Goal: Task Accomplishment & Management: Manage account settings

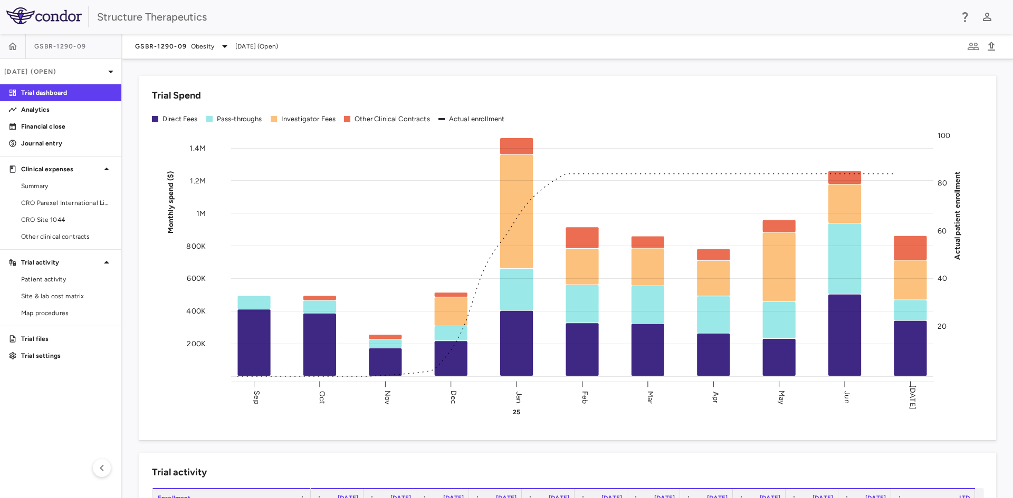
click at [133, 311] on div "Trial Spend Direct Fees Pass-throughs Investigator Fees Other Clinical Contract…" at bounding box center [561, 251] width 869 height 377
click at [206, 44] on span "Obesity" at bounding box center [202, 46] width 23 height 9
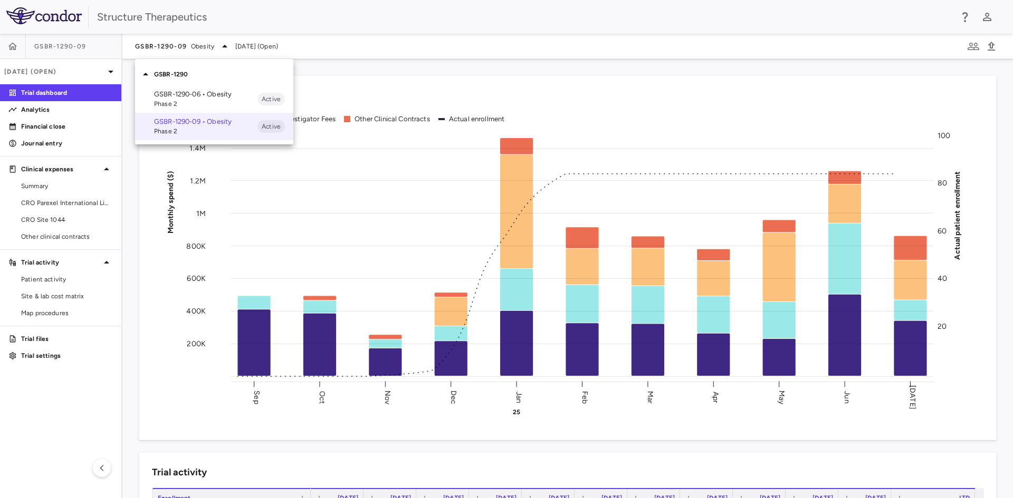
click at [196, 95] on p "GSBR-1290-06 • Obesity" at bounding box center [205, 94] width 103 height 9
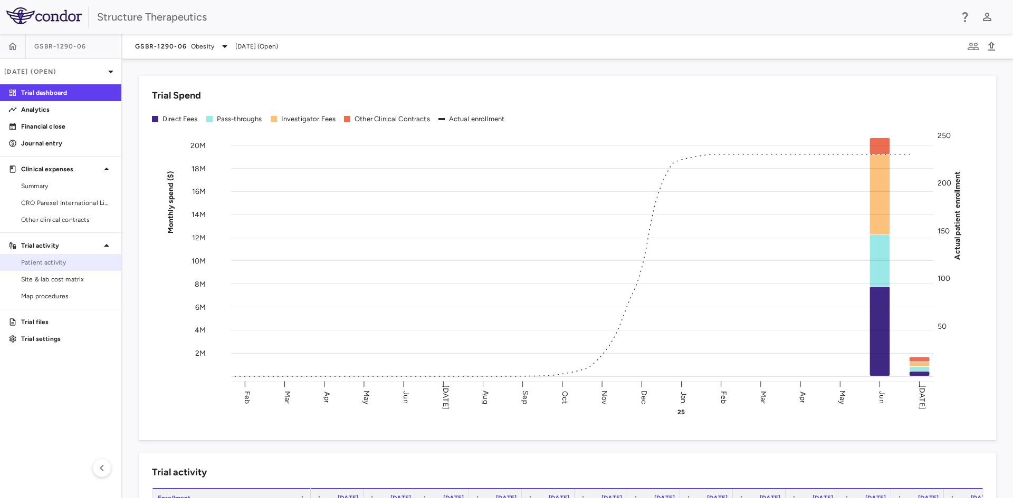
click at [74, 266] on span "Patient activity" at bounding box center [67, 262] width 92 height 9
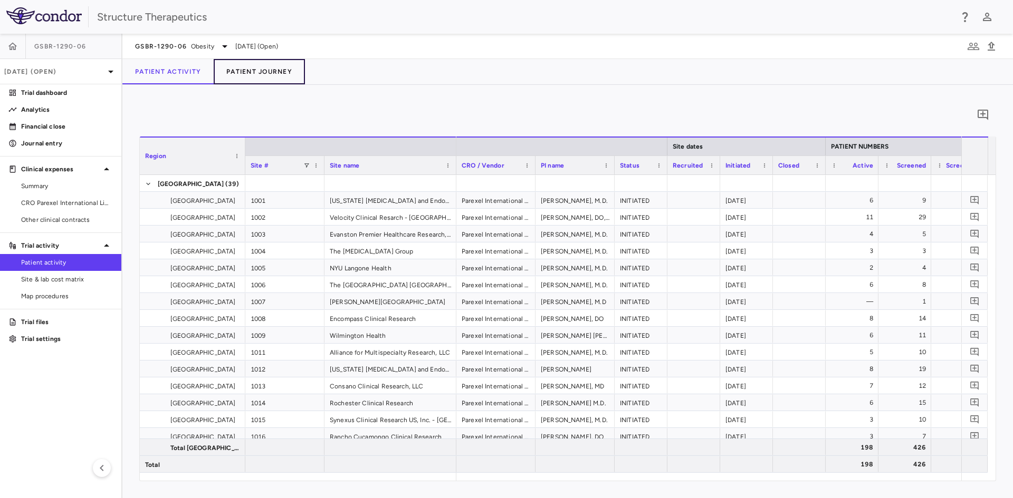
click at [254, 72] on button "Patient Journey" at bounding box center [259, 71] width 91 height 25
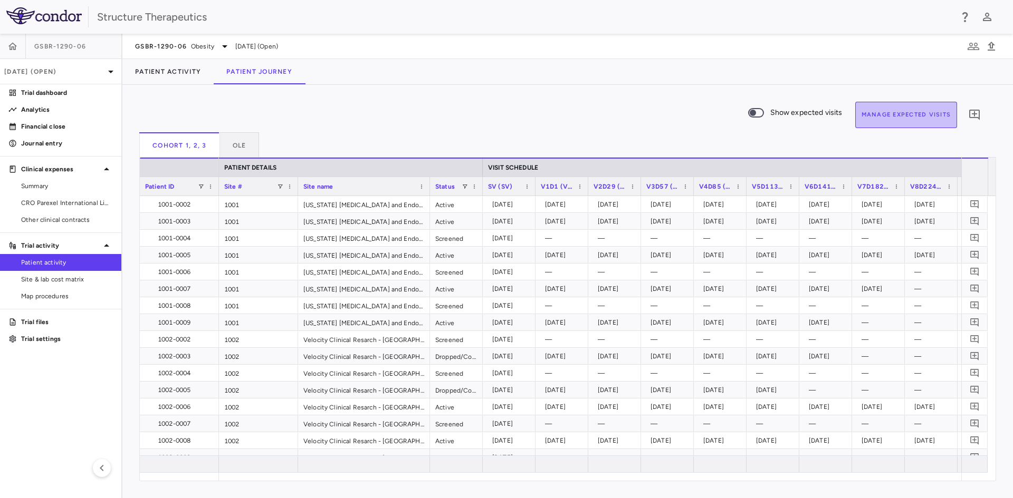
click at [908, 117] on button "Manage Expected Visits" at bounding box center [906, 115] width 102 height 26
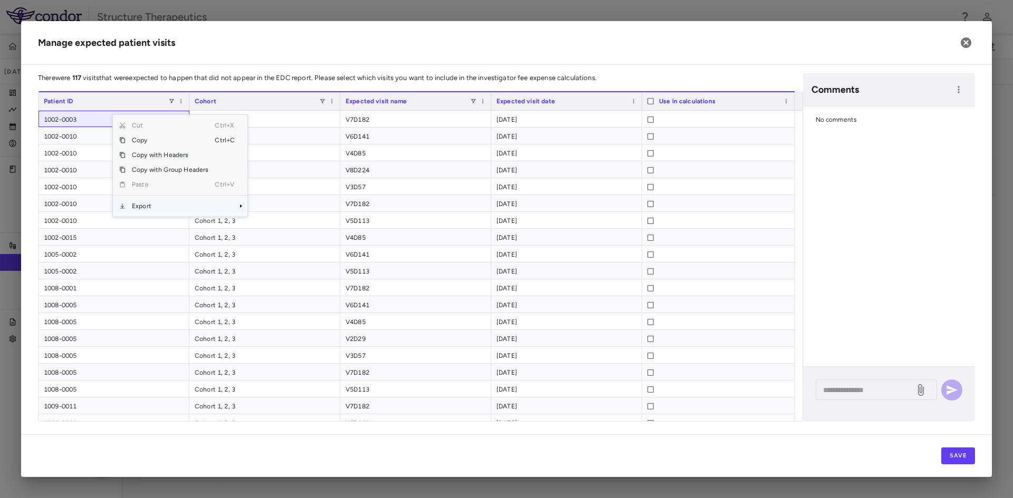
click at [158, 202] on span "Export" at bounding box center [170, 206] width 89 height 15
click at [279, 225] on span "Excel Export" at bounding box center [283, 224] width 50 height 15
click at [673, 31] on h2 "Manage expected patient visits" at bounding box center [506, 43] width 971 height 44
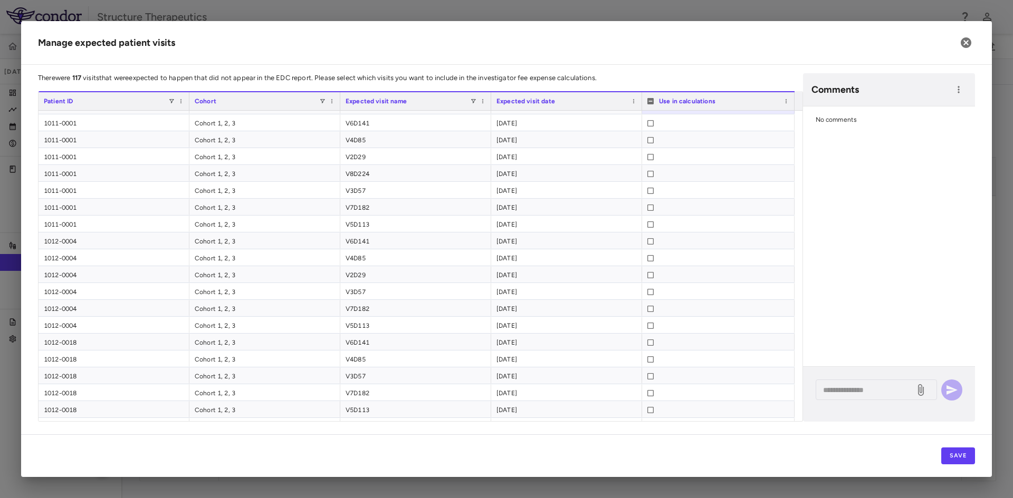
scroll to position [311, 0]
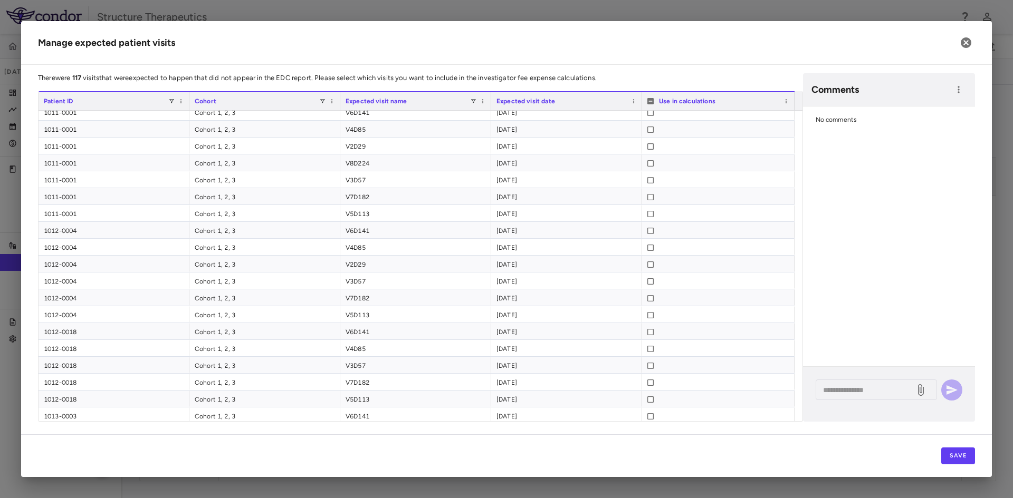
drag, startPoint x: 674, startPoint y: 43, endPoint x: 656, endPoint y: 66, distance: 29.3
click at [674, 43] on h2 "Manage expected patient visits" at bounding box center [506, 43] width 971 height 44
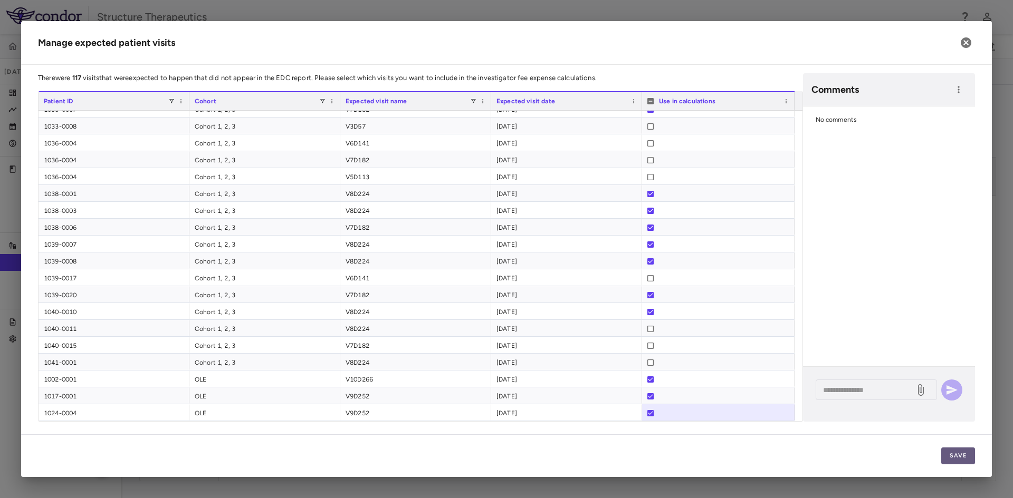
click at [963, 456] on button "Save" at bounding box center [958, 456] width 34 height 17
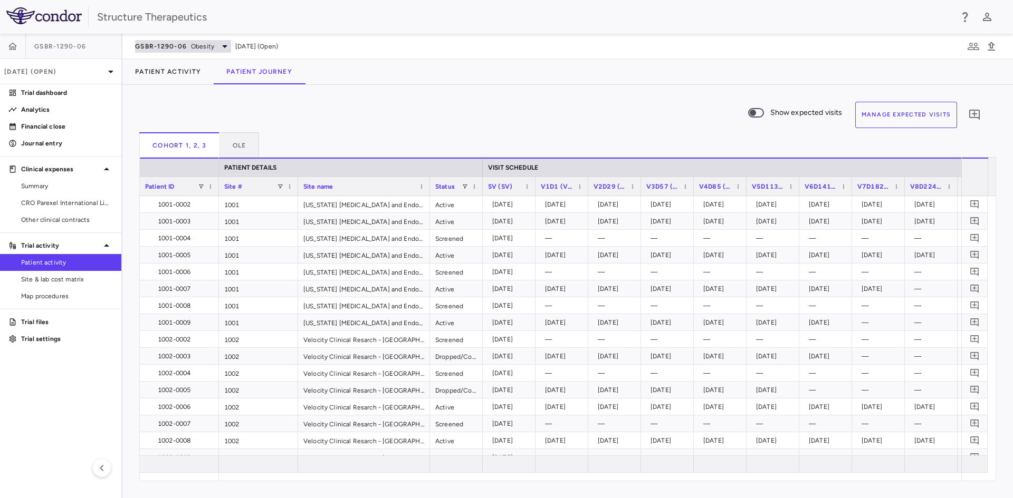
click at [208, 51] on div "GSBR-1290-06 Obesity" at bounding box center [183, 46] width 96 height 13
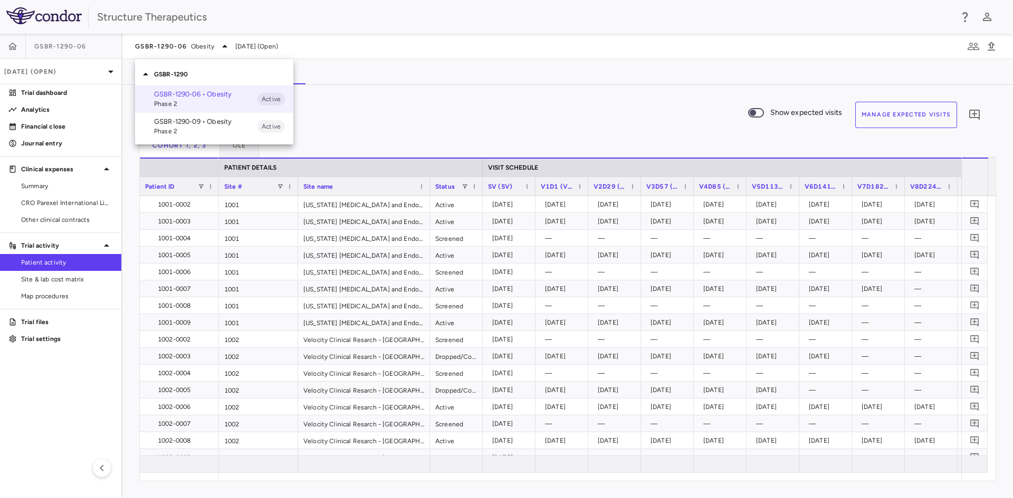
click at [199, 121] on p "GSBR-1290-09 • Obesity" at bounding box center [205, 121] width 103 height 9
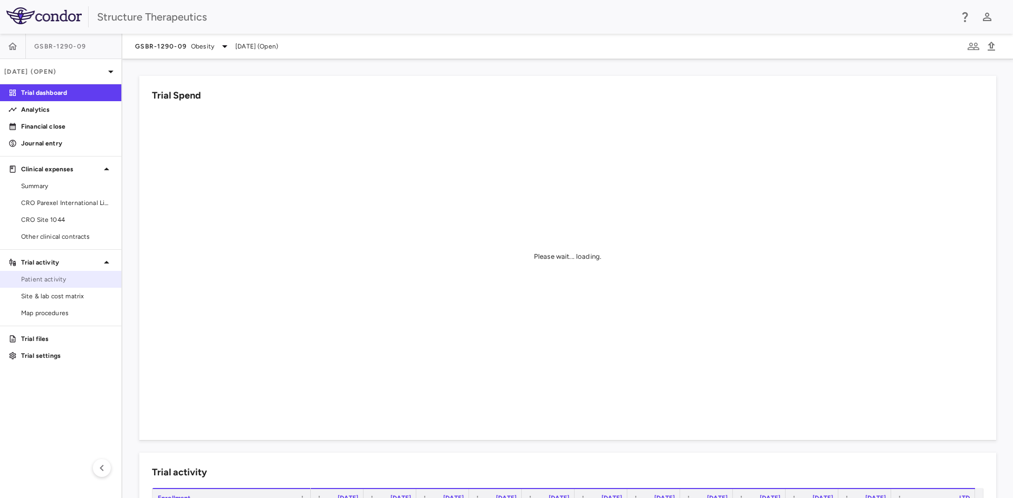
click at [59, 286] on link "Patient activity" at bounding box center [60, 280] width 121 height 16
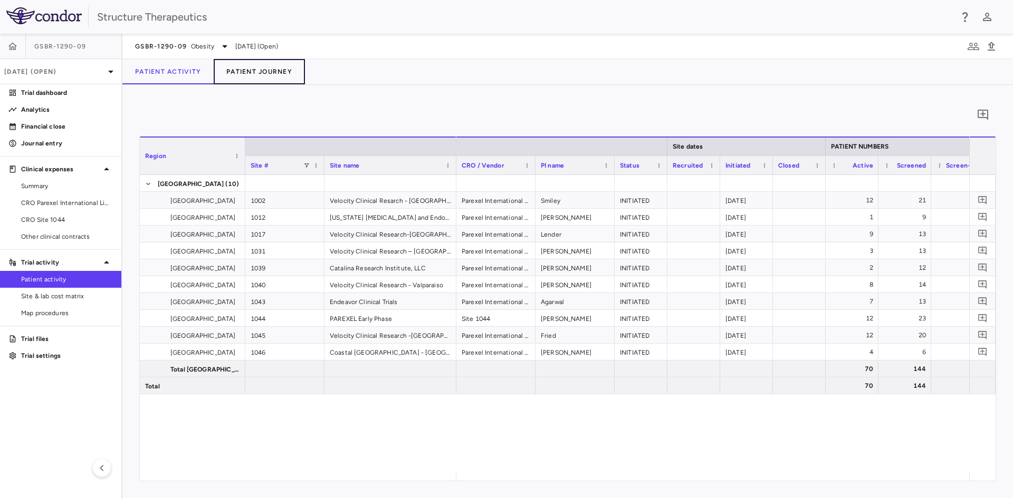
click at [257, 72] on button "Patient Journey" at bounding box center [259, 71] width 91 height 25
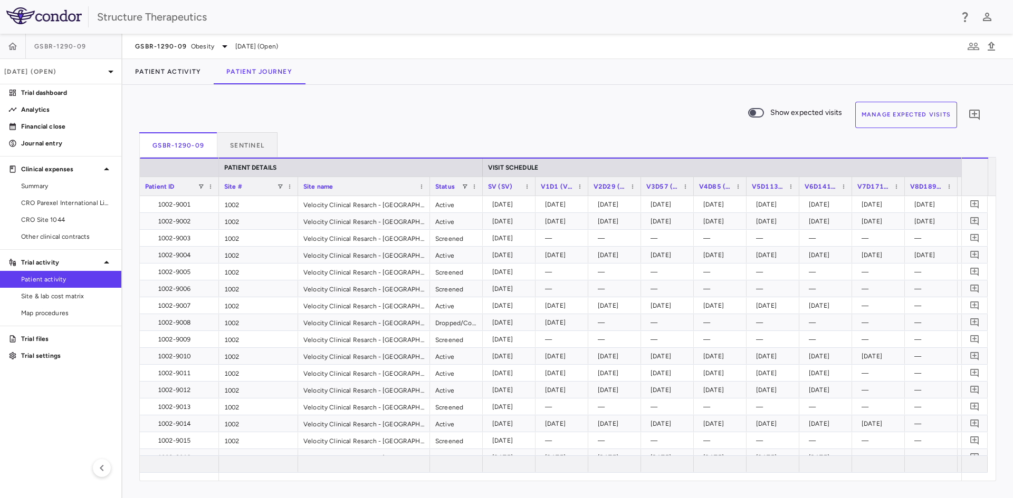
click at [898, 119] on button "Manage Expected Visits" at bounding box center [906, 115] width 102 height 26
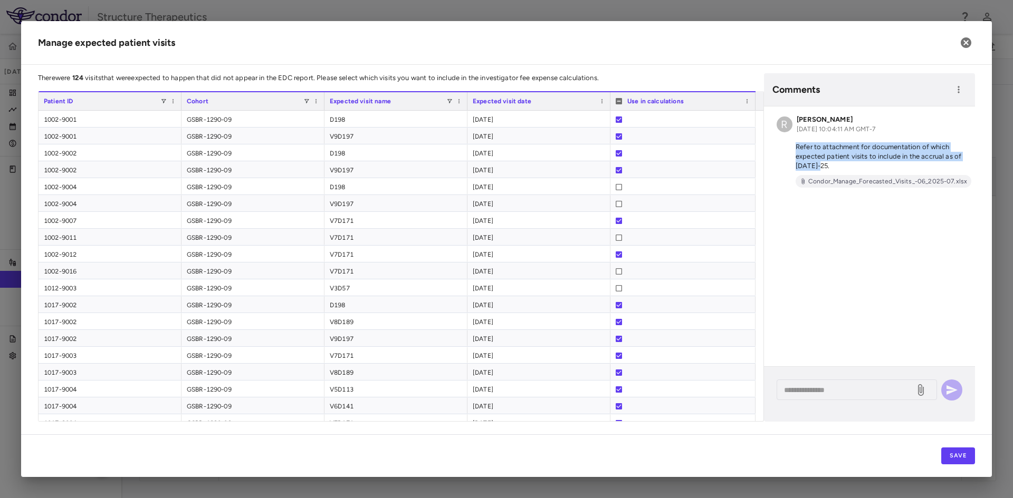
drag, startPoint x: 826, startPoint y: 166, endPoint x: 795, endPoint y: 151, distance: 33.5
click at [795, 151] on p "Refer to attachment for documentation of which expected patient visits to inclu…" at bounding box center [869, 156] width 186 height 28
copy p "Refer to attachment for documentation of which expected patient visits to inclu…"
drag, startPoint x: 880, startPoint y: 182, endPoint x: 850, endPoint y: 233, distance: 59.3
click at [850, 233] on div "R [PERSON_NAME] [DATE] 10:04:11 AM GMT-7 Refer to attachment for documentation …" at bounding box center [869, 237] width 211 height 260
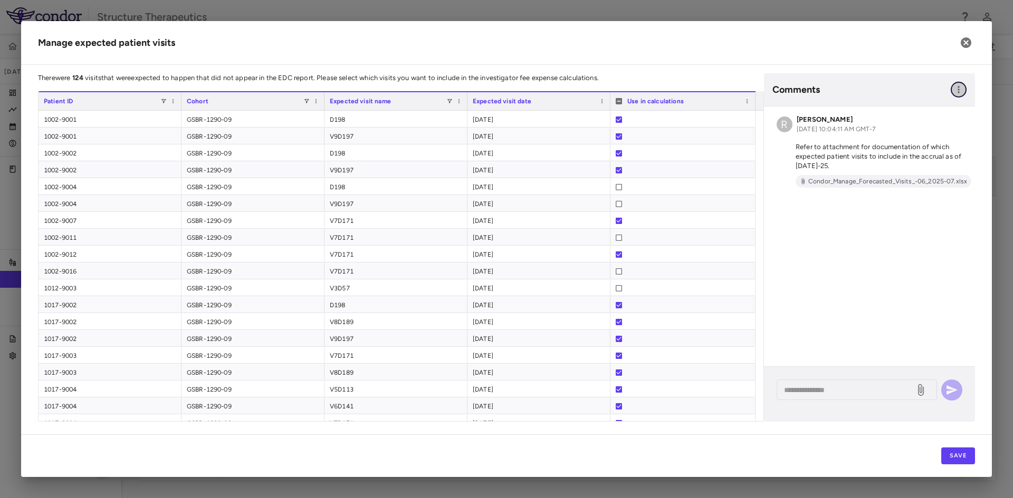
click at [956, 90] on icon "button" at bounding box center [958, 89] width 11 height 11
click at [955, 91] on div at bounding box center [506, 249] width 1013 height 498
click at [967, 46] on icon "button" at bounding box center [966, 42] width 11 height 11
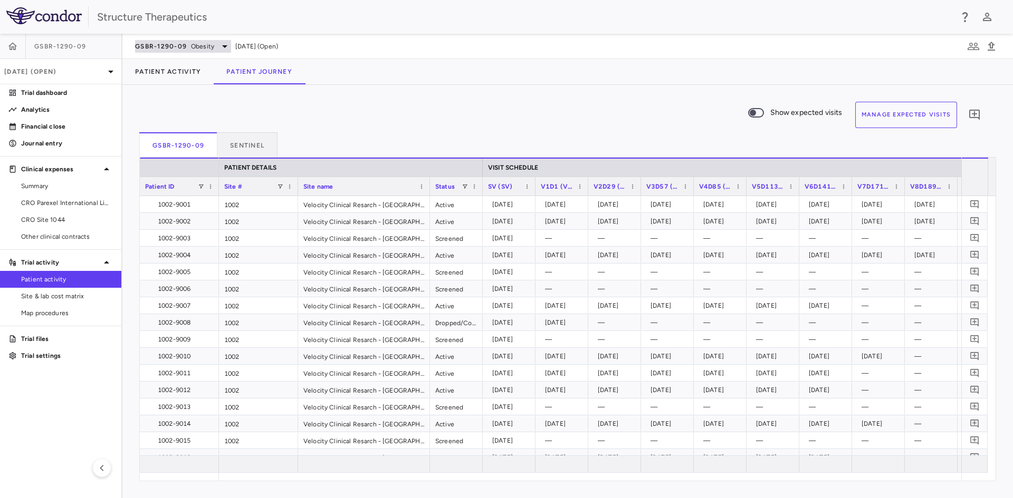
click at [199, 44] on span "Obesity" at bounding box center [202, 46] width 23 height 9
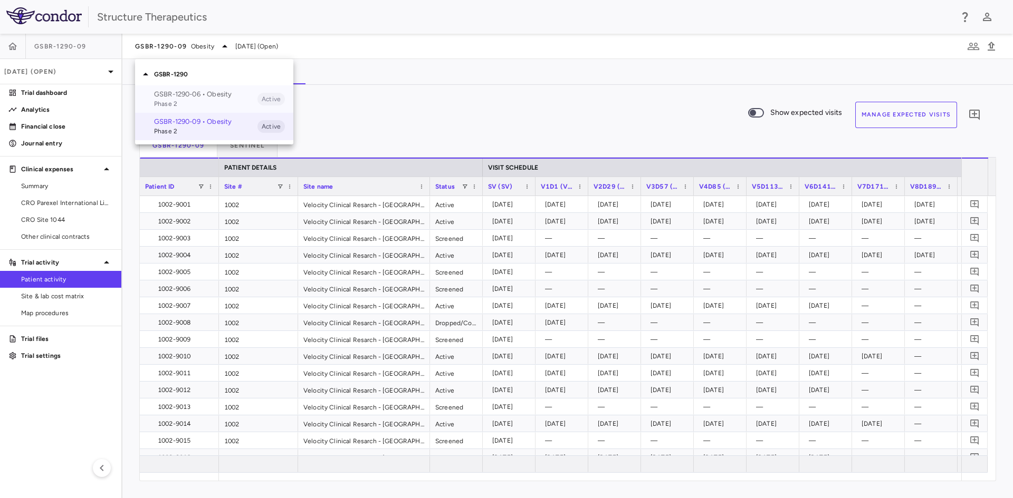
click at [189, 95] on p "GSBR-1290-06 • Obesity" at bounding box center [205, 94] width 103 height 9
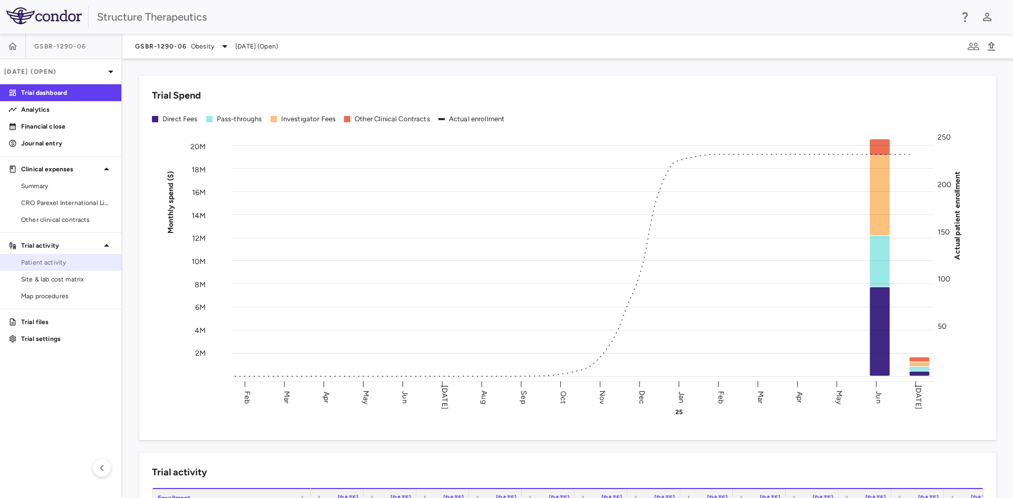
click at [61, 266] on span "Patient activity" at bounding box center [67, 262] width 92 height 9
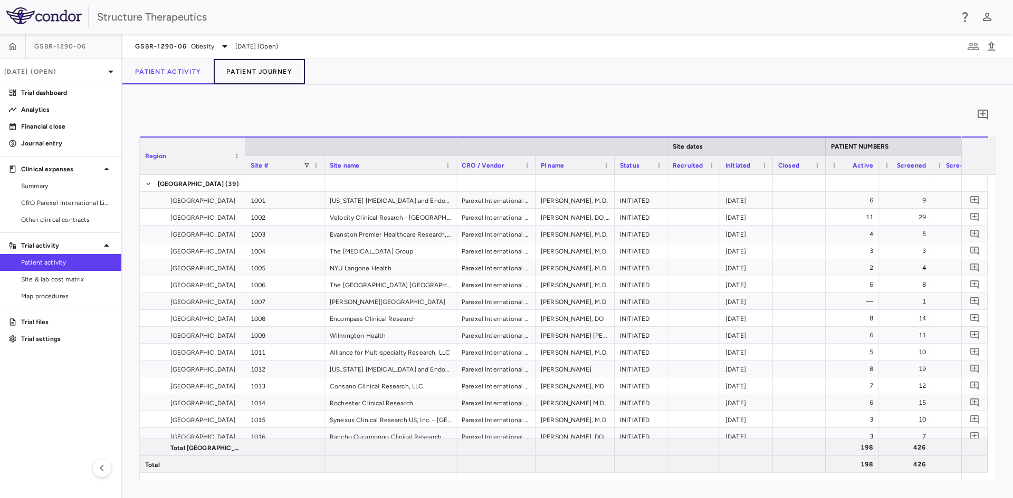
click at [247, 67] on button "Patient Journey" at bounding box center [259, 71] width 91 height 25
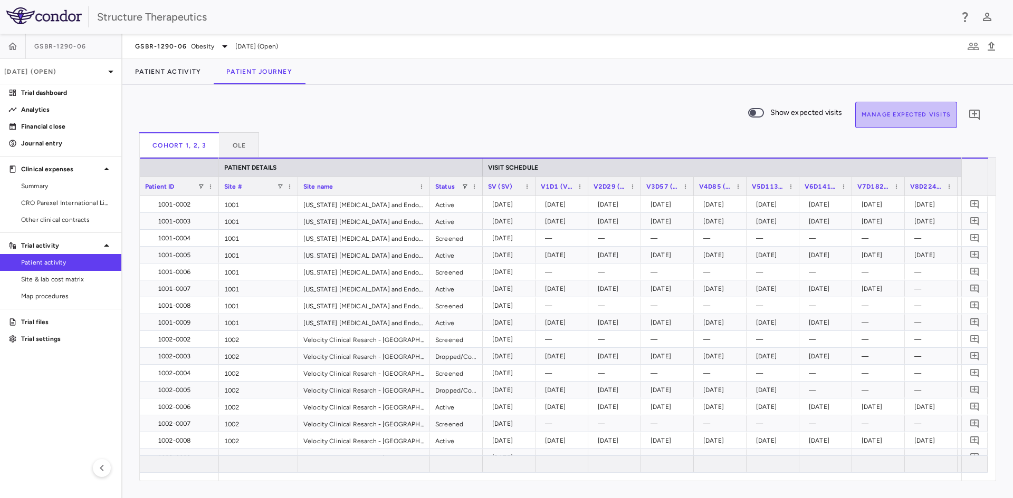
click at [894, 112] on button "Manage Expected Visits" at bounding box center [906, 115] width 102 height 26
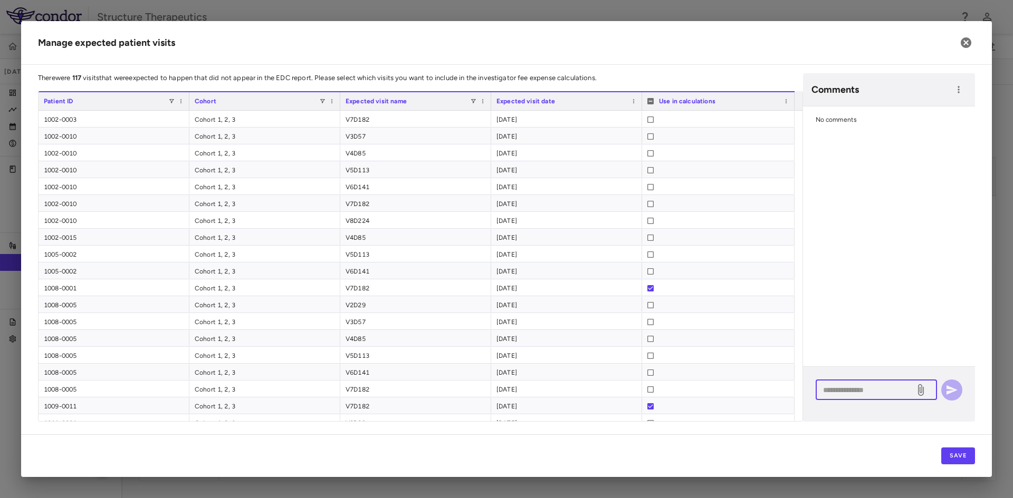
click at [851, 392] on textarea at bounding box center [865, 391] width 84 height 12
paste textarea "**********"
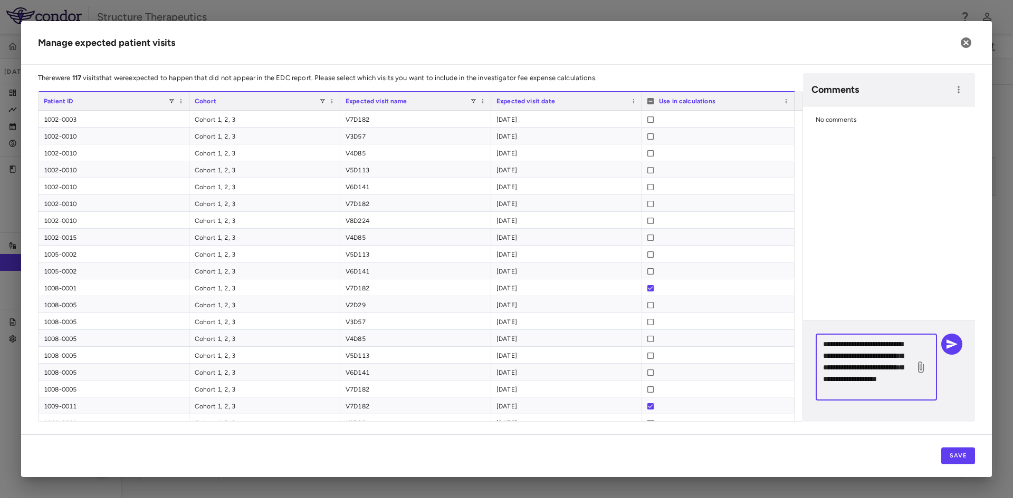
type textarea "**********"
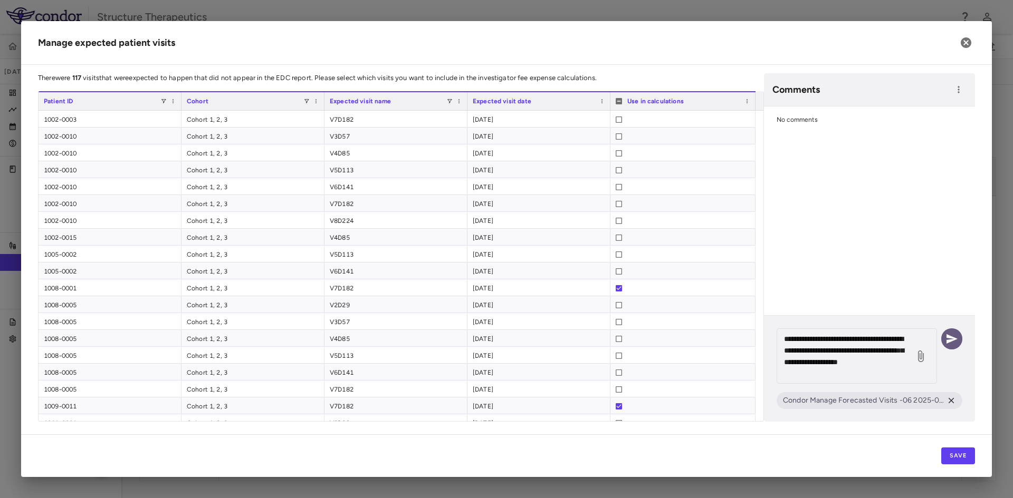
click at [954, 338] on icon "button" at bounding box center [951, 339] width 13 height 13
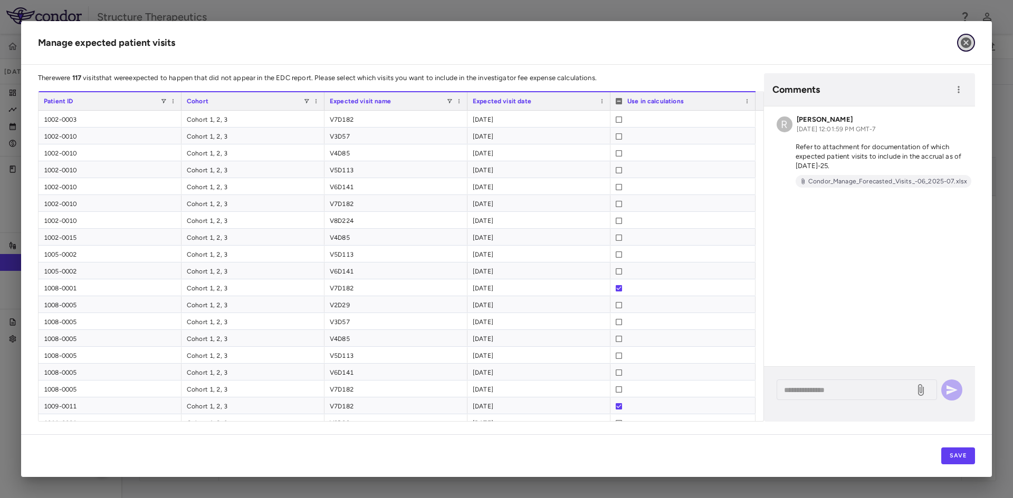
click at [965, 44] on icon "button" at bounding box center [966, 42] width 13 height 13
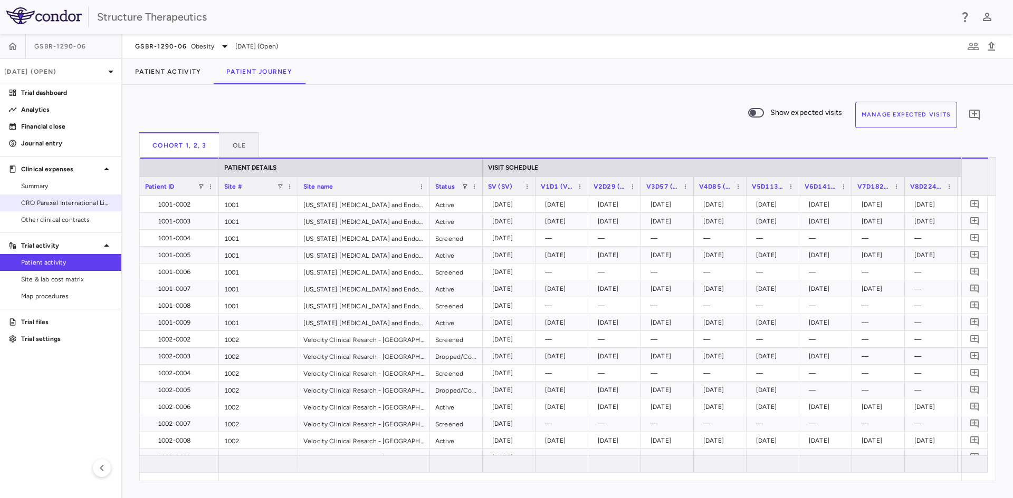
click at [63, 198] on span "CRO Parexel International Limited" at bounding box center [67, 202] width 92 height 9
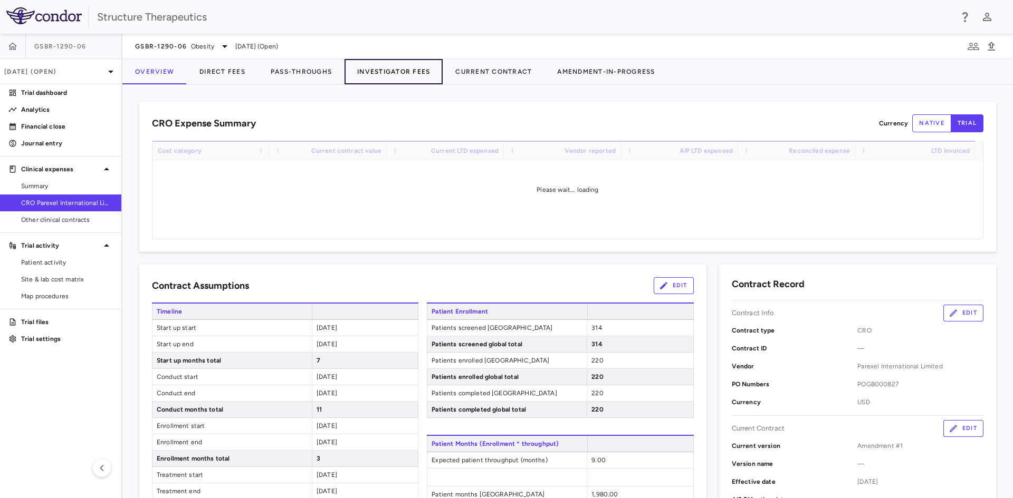
click at [406, 66] on button "Investigator Fees" at bounding box center [393, 71] width 98 height 25
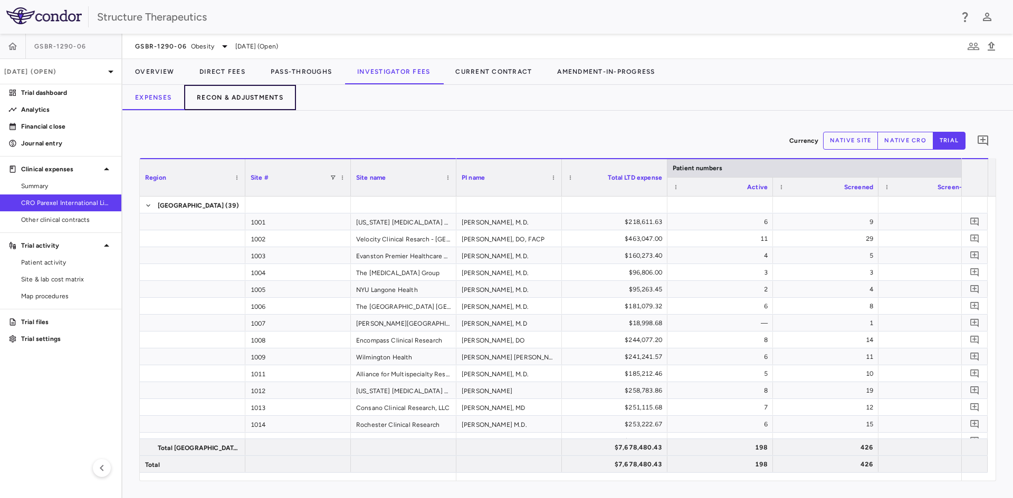
click at [234, 107] on button "Recon & Adjustments" at bounding box center [240, 97] width 112 height 25
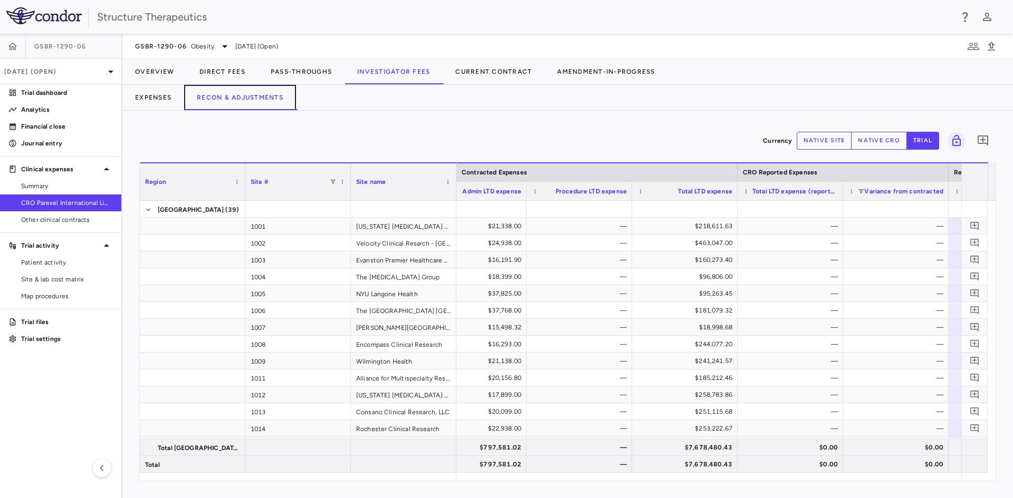
scroll to position [0, 354]
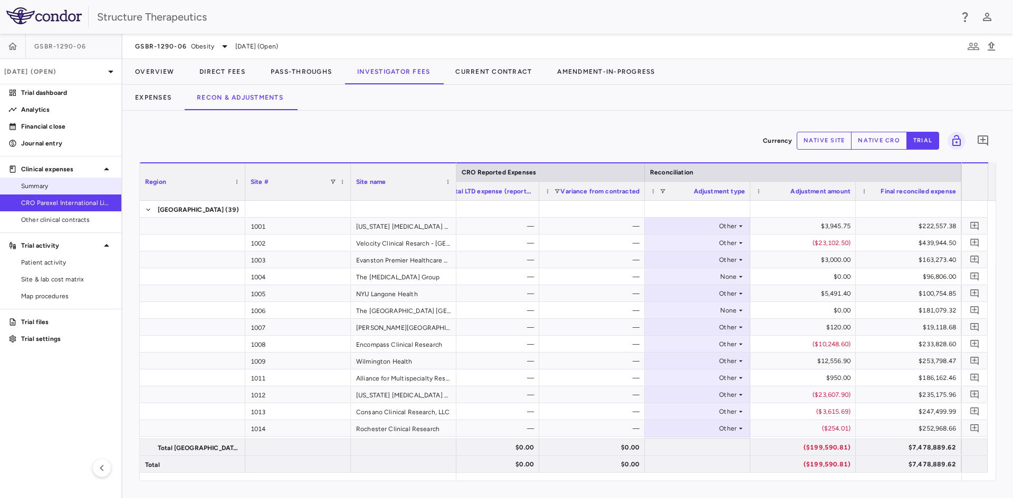
click at [54, 183] on span "Summary" at bounding box center [67, 185] width 92 height 9
